Goal: Check status

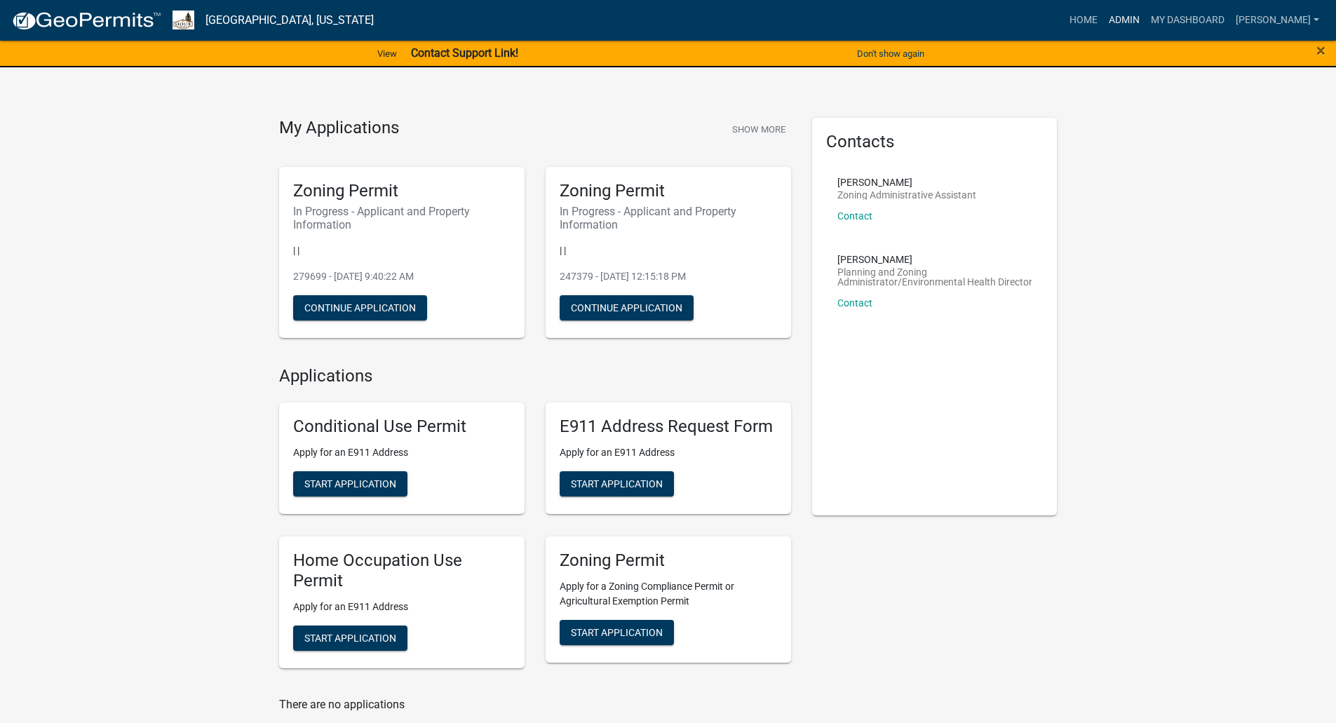
click at [1145, 18] on link "Admin" at bounding box center [1124, 20] width 42 height 27
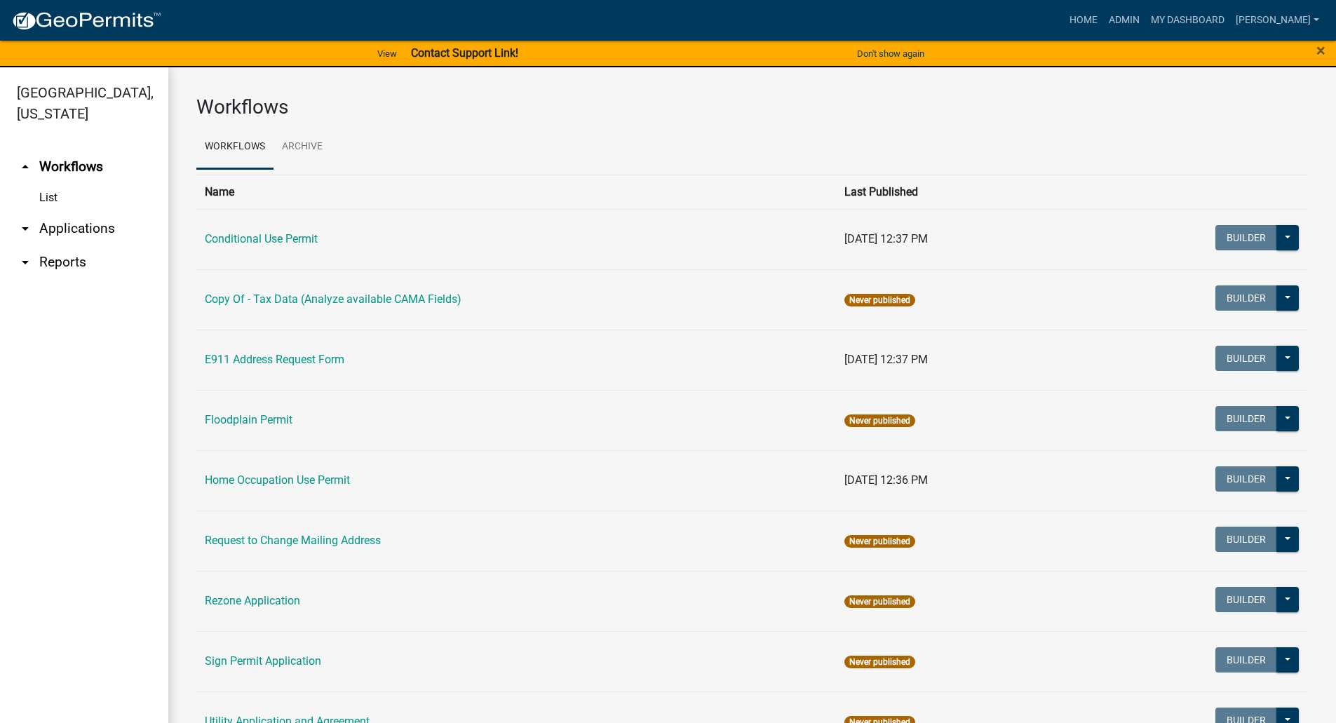
click at [79, 212] on link "arrow_drop_down Applications" at bounding box center [84, 229] width 168 height 34
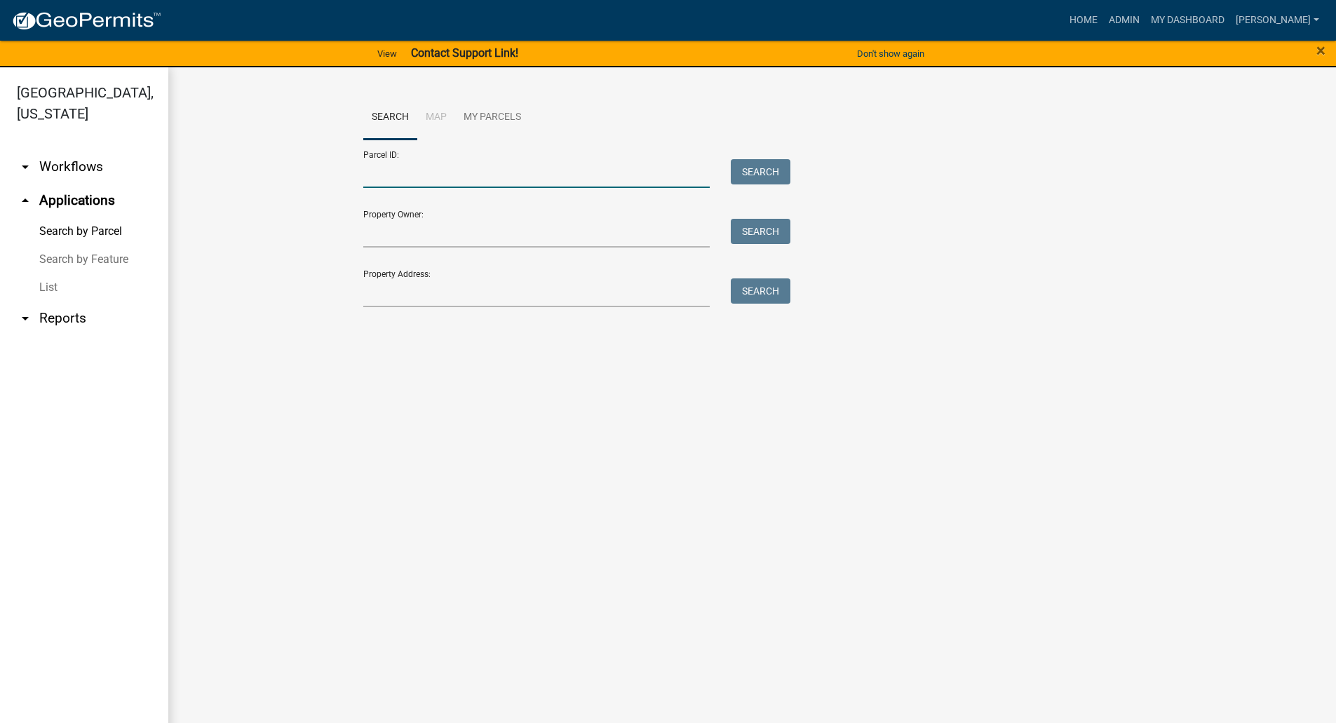
click at [410, 182] on input "Parcel ID:" at bounding box center [536, 173] width 347 height 29
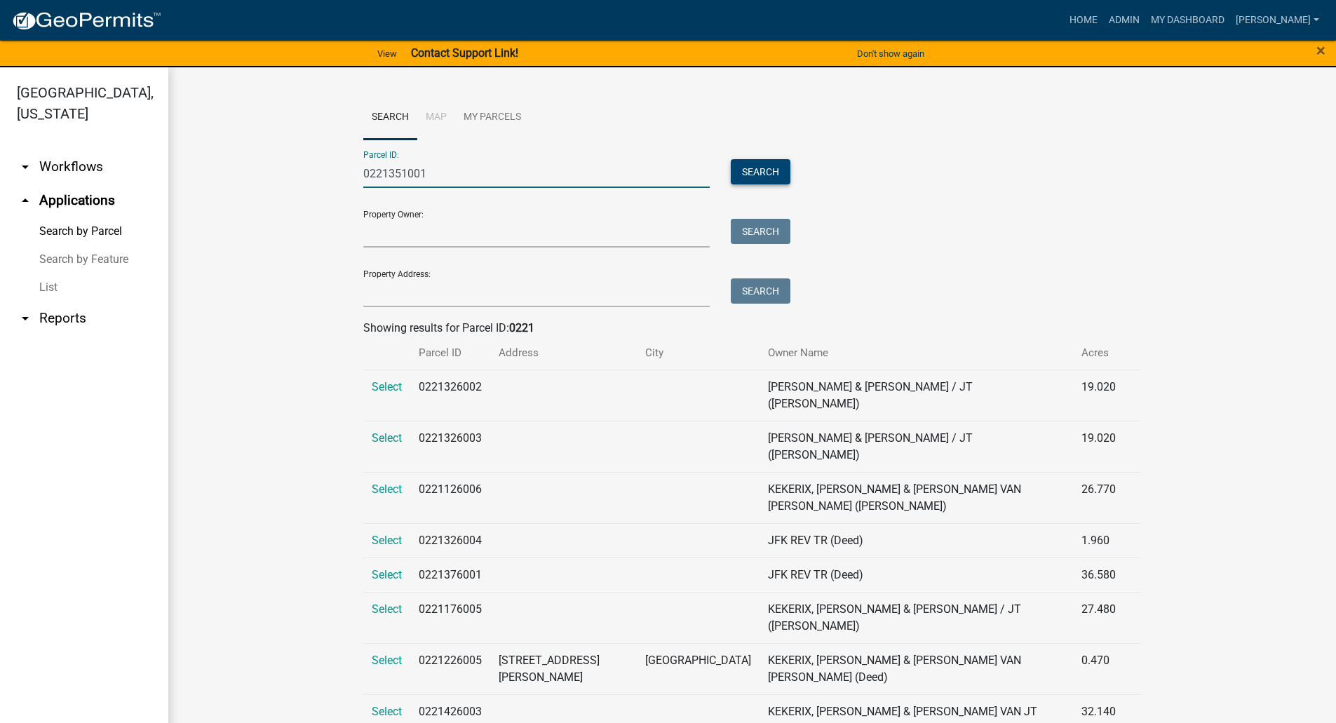
type input "0221351001"
click at [753, 171] on button "Search" at bounding box center [761, 171] width 60 height 25
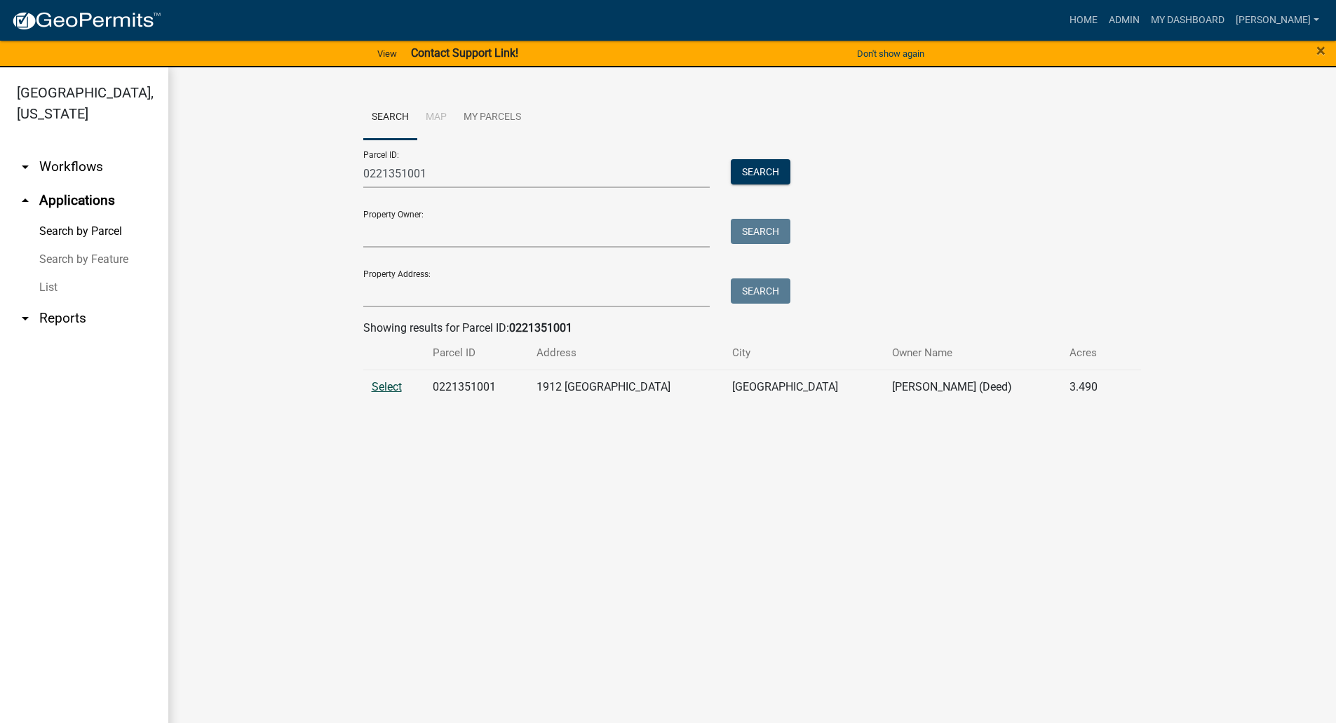
click at [387, 389] on span "Select" at bounding box center [387, 386] width 30 height 13
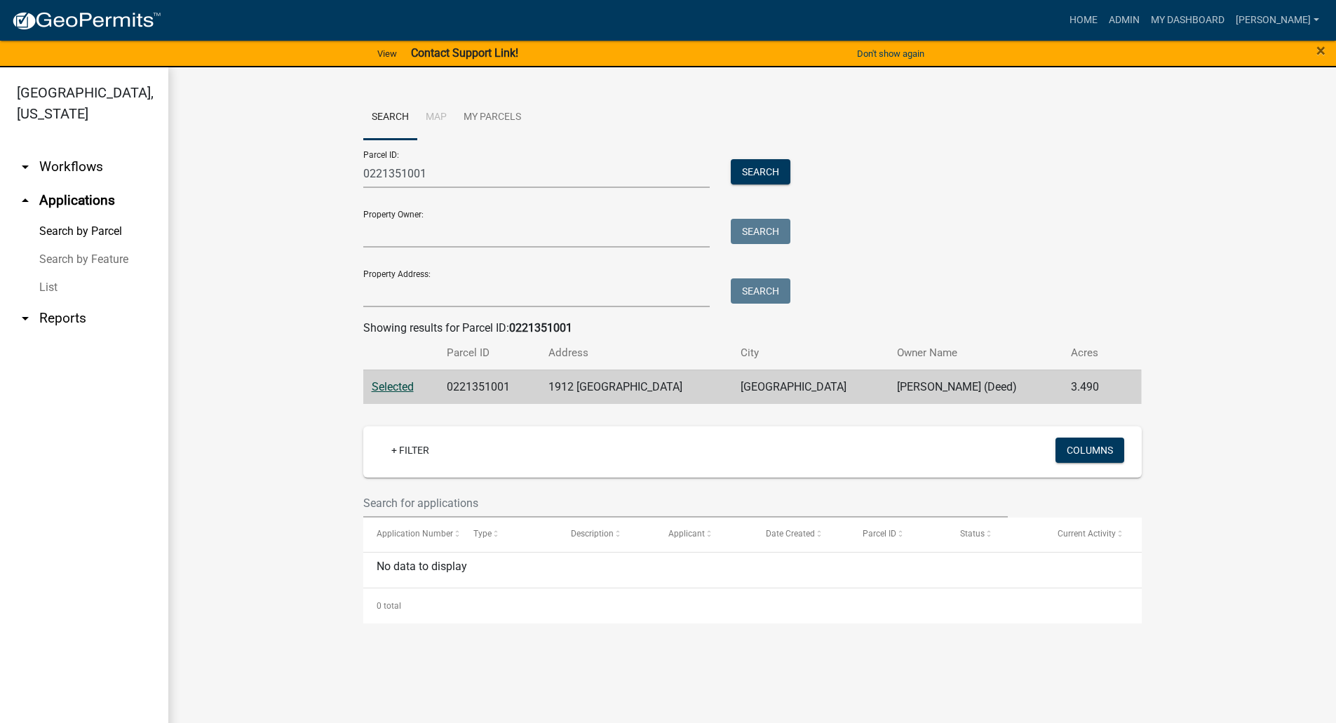
click at [396, 386] on span "Selected" at bounding box center [393, 386] width 42 height 13
